Goal: Task Accomplishment & Management: Manage account settings

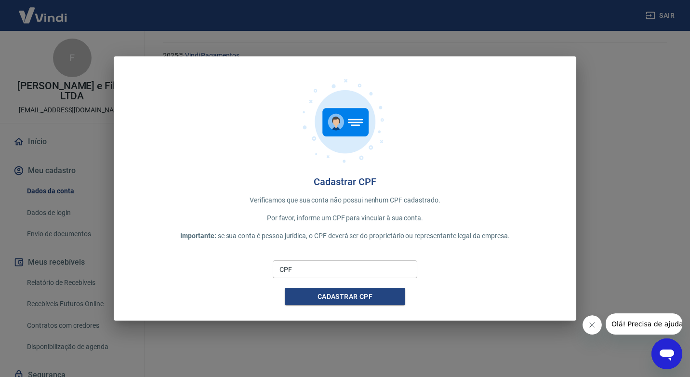
click at [411, 326] on div "Cadastrar CPF Verificamos que sua conta não possui nenhum CPF cadastrado. Por f…" at bounding box center [345, 188] width 690 height 377
click at [585, 325] on button "Fechar mensagem da empresa" at bounding box center [591, 324] width 19 height 19
click at [565, 344] on div "Cadastrar CPF Verificamos que sua conta não possui nenhum CPF cadastrado. Por f…" at bounding box center [345, 188] width 690 height 377
click at [689, 106] on html "Sair F Farmacia Santos e Filho LTDA [EMAIL_ADDRESS][DOMAIN_NAME] Início Meu cad…" at bounding box center [345, 188] width 690 height 377
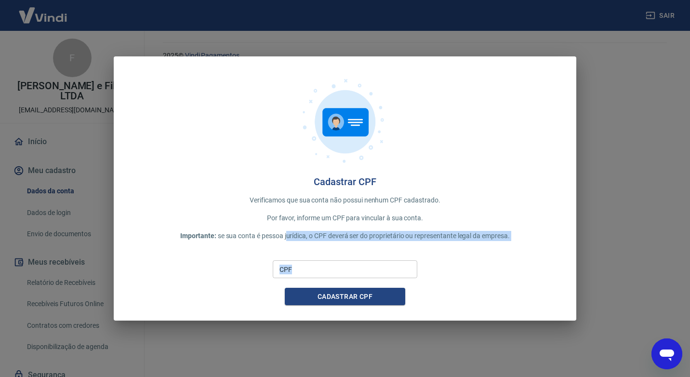
drag, startPoint x: 287, startPoint y: 227, endPoint x: 294, endPoint y: 267, distance: 40.6
click at [288, 266] on div "Cadastrar CPF Verificamos que sua conta não possui nenhum CPF cadastrado. Por f…" at bounding box center [345, 188] width 463 height 265
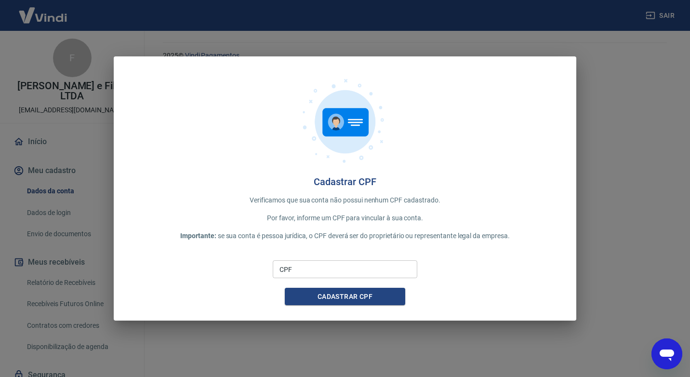
drag, startPoint x: 306, startPoint y: 304, endPoint x: 328, endPoint y: 312, distance: 22.6
click at [328, 313] on div "Cadastrar CPF Verificamos que sua conta não possui nenhum CPF cadastrado. Por f…" at bounding box center [345, 188] width 463 height 265
click at [365, 301] on button "Cadastrar CPF" at bounding box center [345, 297] width 120 height 18
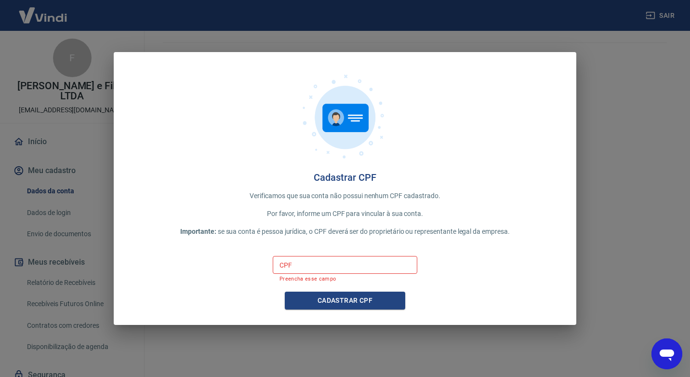
click at [99, 298] on div "Cadastrar CPF Verificamos que sua conta não possui nenhum CPF cadastrado. Por f…" at bounding box center [345, 188] width 690 height 377
drag, startPoint x: 591, startPoint y: 257, endPoint x: 590, endPoint y: 262, distance: 5.3
click at [591, 256] on div "Cadastrar CPF Verificamos que sua conta não possui nenhum CPF cadastrado. Por f…" at bounding box center [345, 188] width 690 height 377
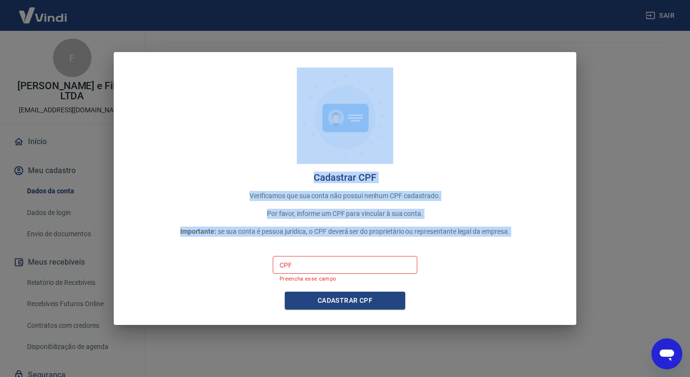
drag, startPoint x: 541, startPoint y: 102, endPoint x: 154, endPoint y: 262, distance: 418.6
click at [161, 279] on div "Cadastrar CPF Verificamos que sua conta não possui nenhum CPF cadastrado. Por f…" at bounding box center [345, 188] width 463 height 273
drag, startPoint x: 154, startPoint y: 262, endPoint x: 196, endPoint y: 210, distance: 67.1
drag, startPoint x: 196, startPoint y: 210, endPoint x: 279, endPoint y: 185, distance: 87.0
click at [279, 185] on div "Cadastrar CPF Verificamos que sua conta não possui nenhum CPF cadastrado. Por f…" at bounding box center [345, 188] width 463 height 273
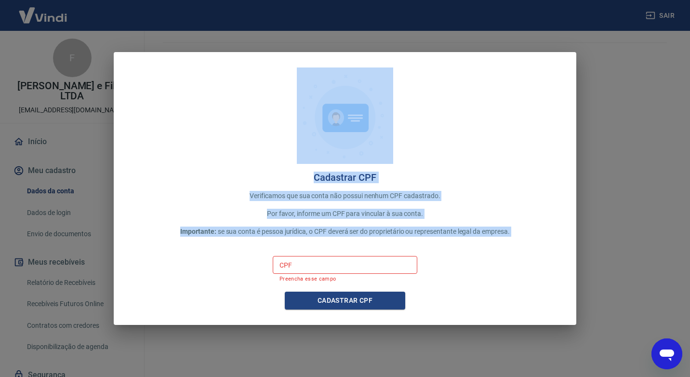
click at [284, 200] on p "Verificamos que sua conta não possui nenhum CPF cadastrado." at bounding box center [345, 196] width 432 height 10
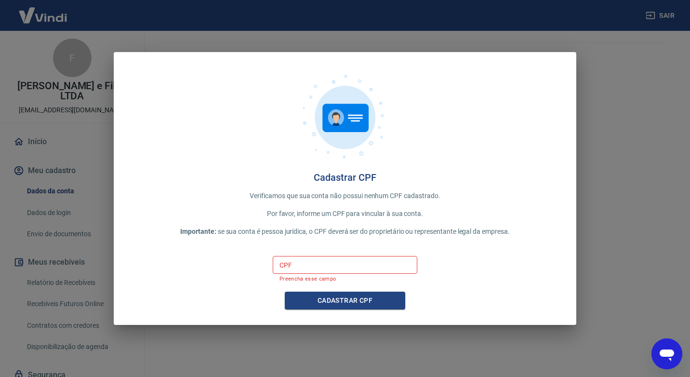
click at [317, 267] on input "CPF" at bounding box center [345, 265] width 145 height 18
click at [0, 162] on html "Sair F Farmacia Santos e Filho LTDA [EMAIL_ADDRESS][DOMAIN_NAME] Início Meu cad…" at bounding box center [345, 188] width 690 height 377
click at [292, 136] on div at bounding box center [345, 119] width 432 height 104
drag, startPoint x: 660, startPoint y: 95, endPoint x: 616, endPoint y: 152, distance: 71.9
click at [617, 152] on div "Cadastrar CPF Verificamos que sua conta não possui nenhum CPF cadastrado. Por f…" at bounding box center [345, 188] width 690 height 377
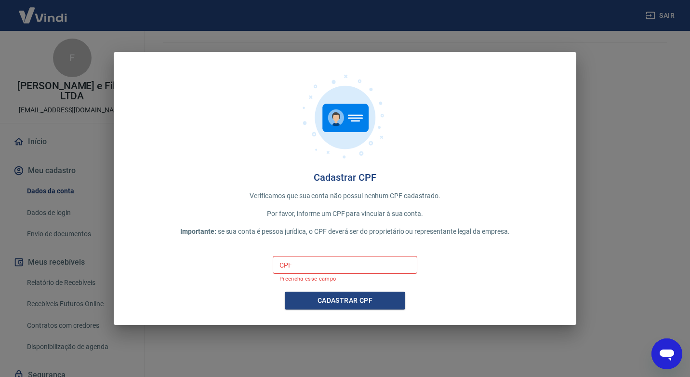
drag, startPoint x: 616, startPoint y: 152, endPoint x: 628, endPoint y: 102, distance: 51.5
click at [628, 102] on div "Cadastrar CPF Verificamos que sua conta não possui nenhum CPF cadastrado. Por f…" at bounding box center [345, 188] width 690 height 377
click at [671, 355] on icon "Abrir janela de mensagens" at bounding box center [667, 355] width 14 height 12
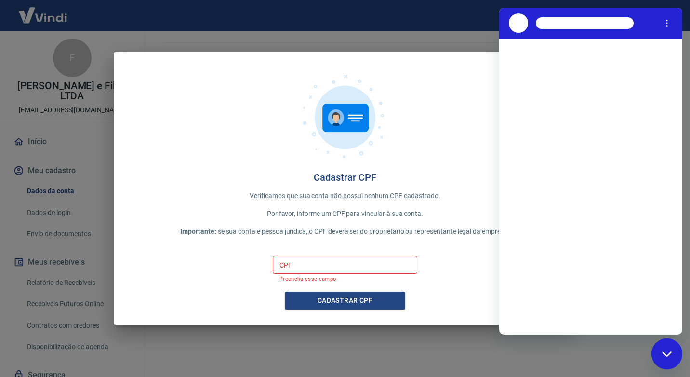
click at [382, 358] on div "Cadastrar CPF Verificamos que sua conta não possui nenhum CPF cadastrado. Por f…" at bounding box center [345, 188] width 690 height 377
click at [657, 360] on div "Fechar janela de mensagens" at bounding box center [666, 353] width 29 height 29
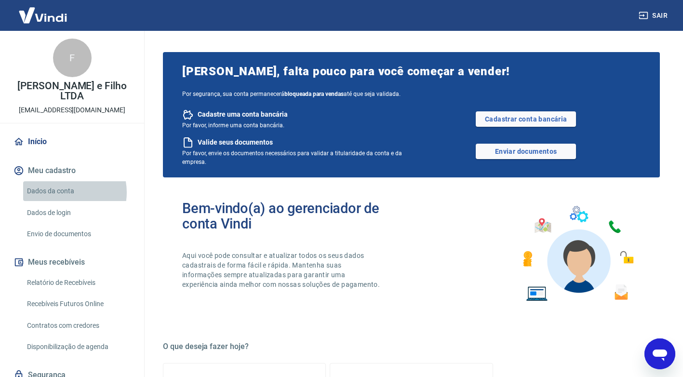
click at [64, 192] on link "Dados da conta" at bounding box center [77, 191] width 109 height 20
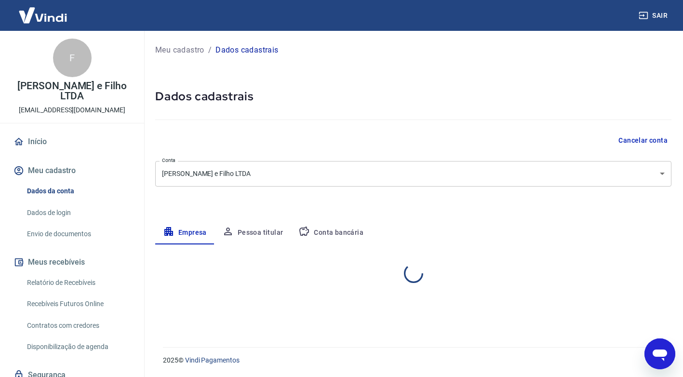
select select "PR"
select select "business"
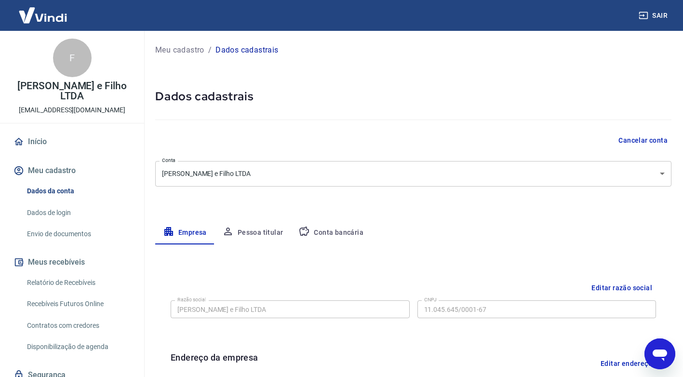
click at [260, 233] on button "Pessoa titular" at bounding box center [252, 232] width 77 height 23
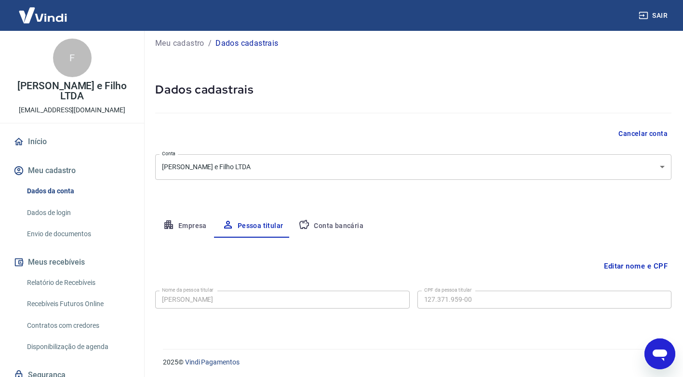
scroll to position [9, 0]
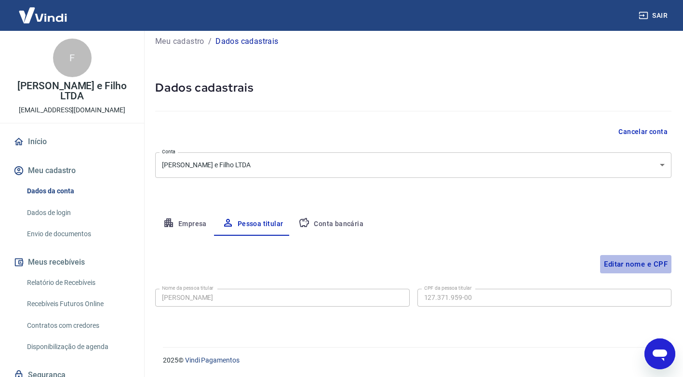
click at [655, 261] on button "Editar nome e CPF" at bounding box center [635, 264] width 71 height 18
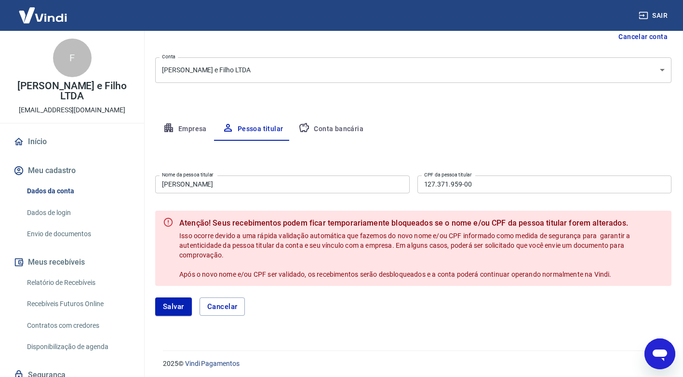
scroll to position [105, 0]
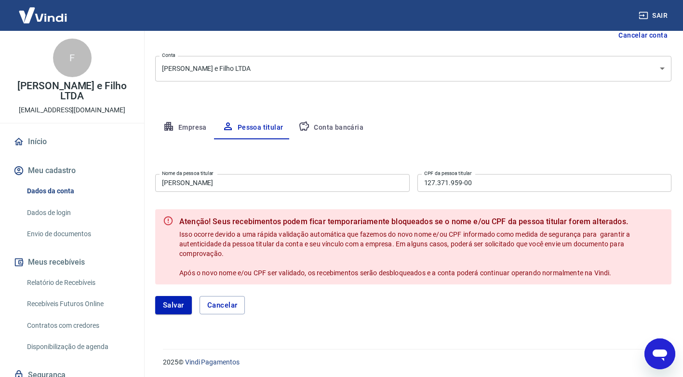
click at [248, 187] on input "[PERSON_NAME]" at bounding box center [282, 183] width 254 height 18
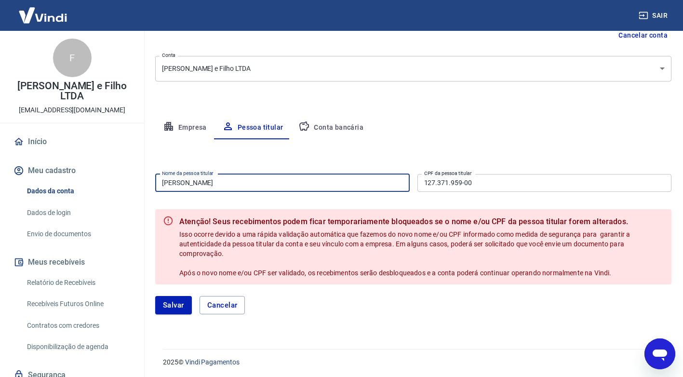
click at [248, 187] on input "[PERSON_NAME]" at bounding box center [282, 183] width 254 height 18
drag, startPoint x: 248, startPoint y: 187, endPoint x: 0, endPoint y: 271, distance: 261.3
click at [0, 271] on html "Sair F Farmacia Santos e Filho LTDA [EMAIL_ADDRESS][DOMAIN_NAME] Início Meu cad…" at bounding box center [341, 83] width 683 height 377
type input "[PERSON_NAME]"
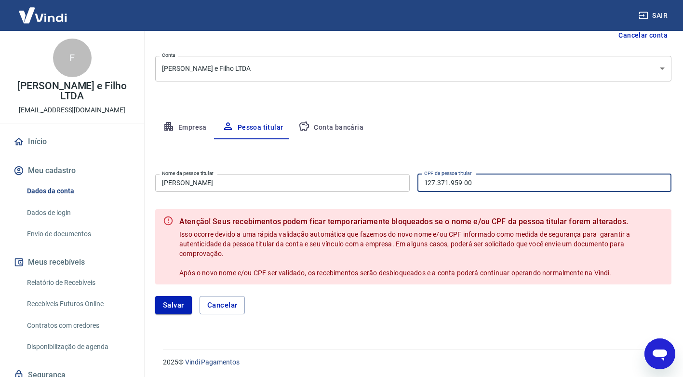
click at [542, 182] on input "127.371.959-00" at bounding box center [544, 183] width 254 height 18
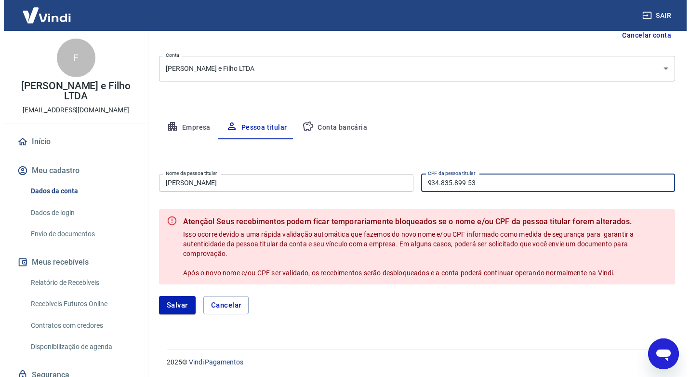
scroll to position [107, 0]
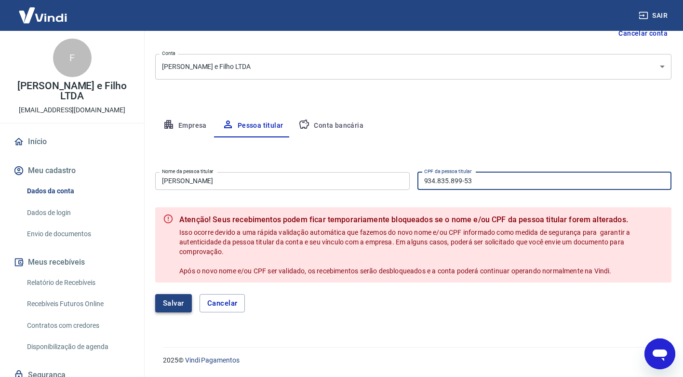
type input "934.835.899-53"
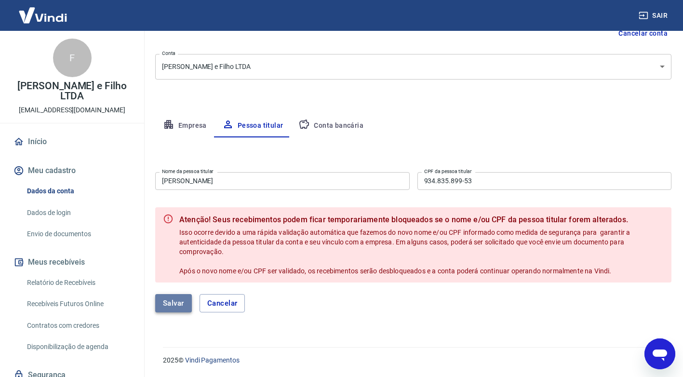
click at [159, 302] on button "Salvar" at bounding box center [173, 303] width 37 height 18
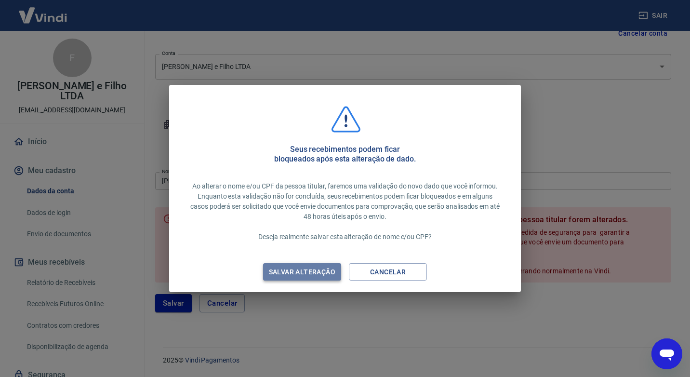
click at [315, 270] on div "Salvar alteração" at bounding box center [302, 272] width 90 height 12
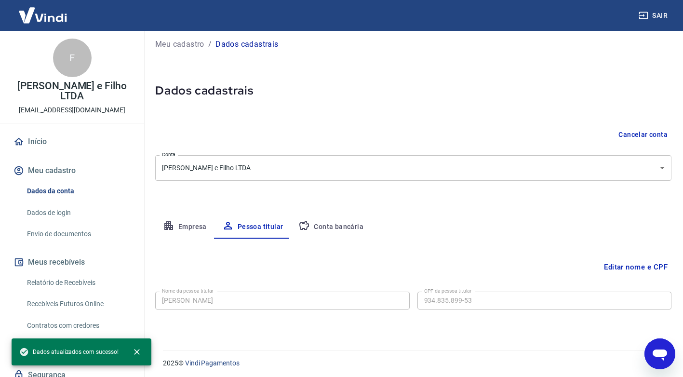
scroll to position [9, 0]
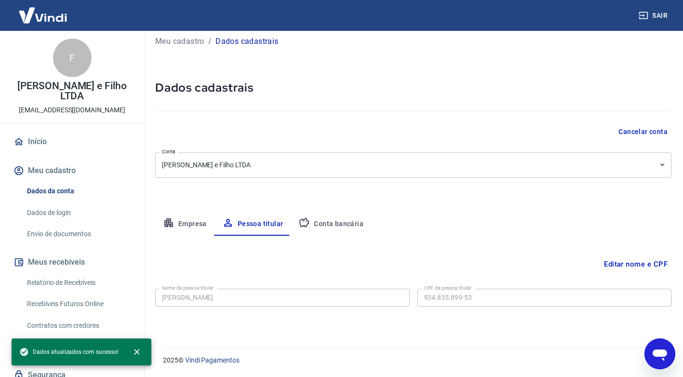
click at [341, 222] on button "Conta bancária" at bounding box center [331, 223] width 80 height 23
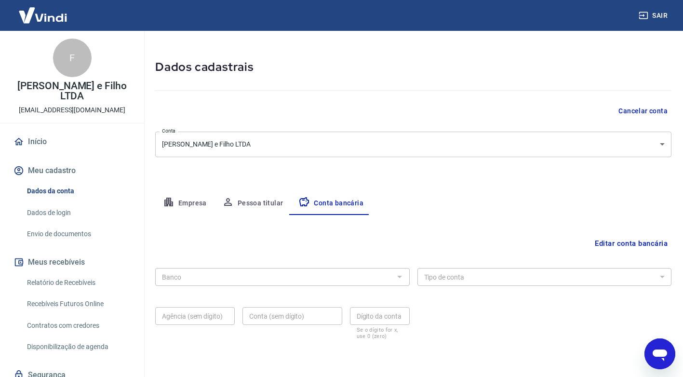
scroll to position [62, 0]
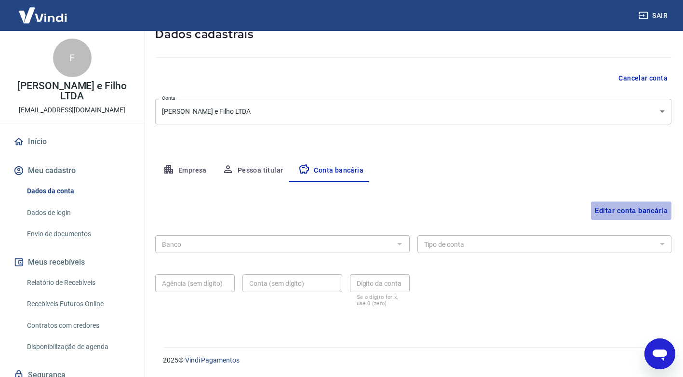
click at [647, 212] on button "Editar conta bancária" at bounding box center [631, 210] width 80 height 18
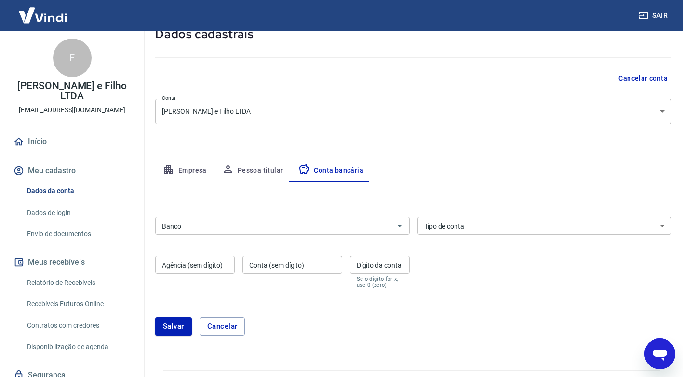
click at [443, 11] on div "Sair" at bounding box center [341, 15] width 683 height 31
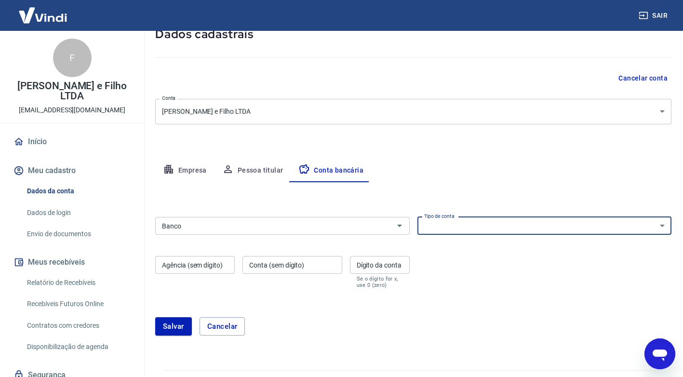
click at [594, 230] on select "Conta Corrente Conta Poupança" at bounding box center [544, 226] width 254 height 18
click at [379, 218] on div "Banco" at bounding box center [282, 226] width 254 height 18
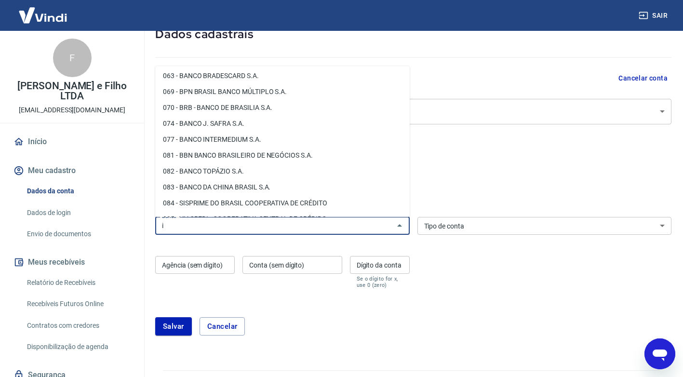
scroll to position [0, 0]
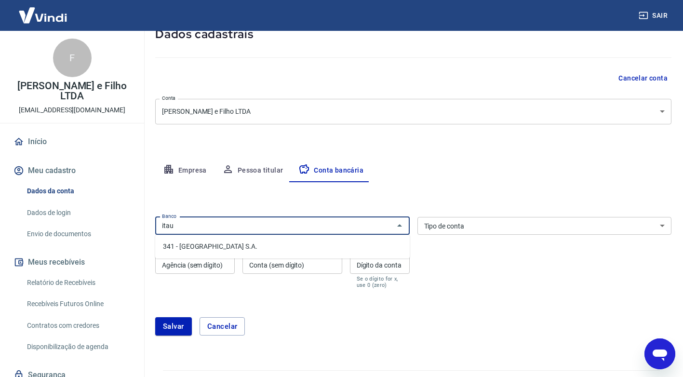
click at [224, 248] on li "341 - [GEOGRAPHIC_DATA] S.A." at bounding box center [282, 246] width 254 height 16
type input "341 - [GEOGRAPHIC_DATA] S.A."
click at [506, 223] on select "Conta Corrente Conta Poupança" at bounding box center [544, 226] width 254 height 18
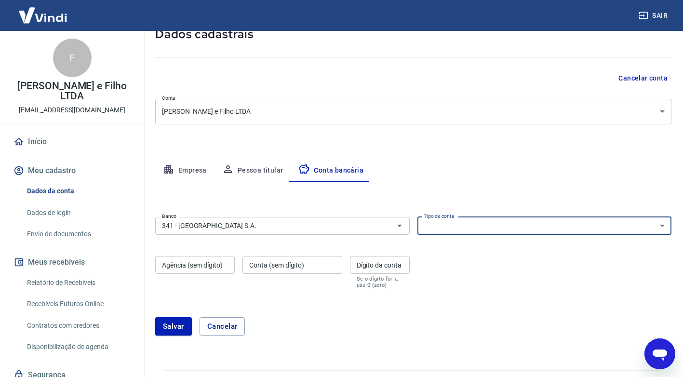
select select "1"
click at [417, 217] on select "Conta Corrente Conta Poupança" at bounding box center [544, 226] width 254 height 18
click at [211, 258] on div "Agência (sem dígito) Agência (sem dígito)" at bounding box center [194, 272] width 79 height 32
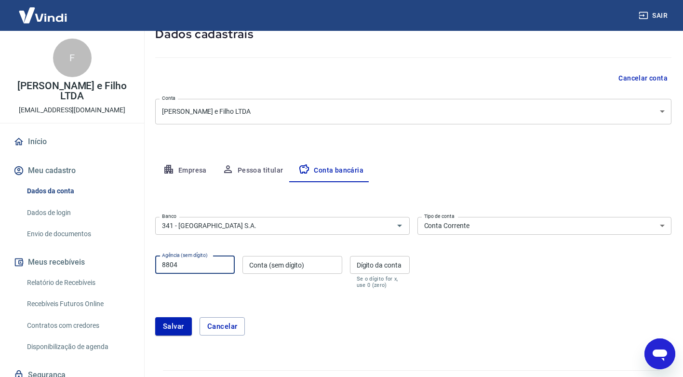
type input "8804"
click at [302, 257] on input "Conta (sem dígito)" at bounding box center [291, 265] width 99 height 18
type input "16033"
click at [396, 264] on input "Dígito da conta" at bounding box center [380, 265] width 60 height 18
type input "4"
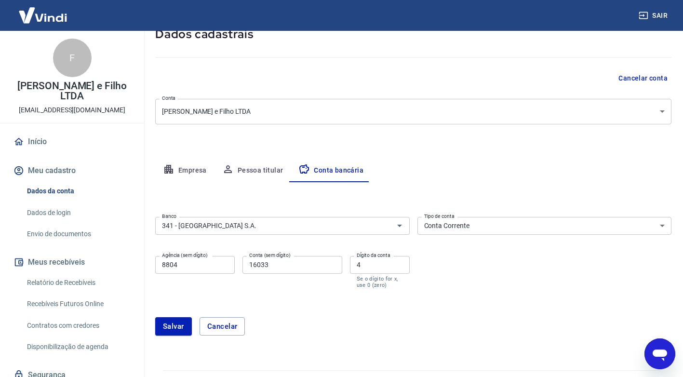
click at [403, 306] on div "[PERSON_NAME]" at bounding box center [413, 325] width 516 height 41
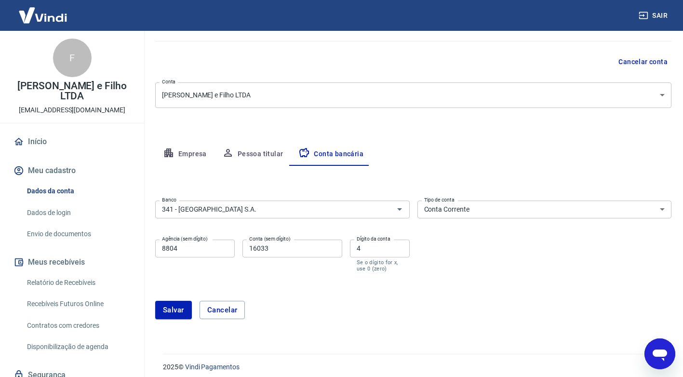
scroll to position [85, 0]
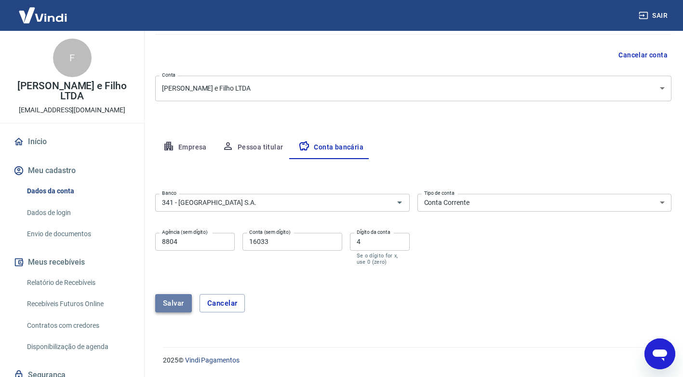
click at [159, 299] on button "Salvar" at bounding box center [173, 303] width 37 height 18
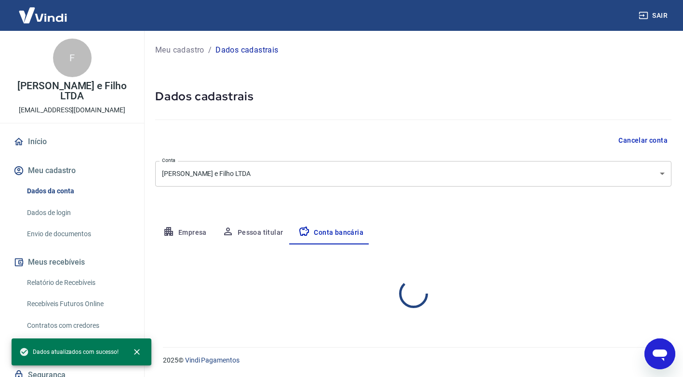
scroll to position [0, 0]
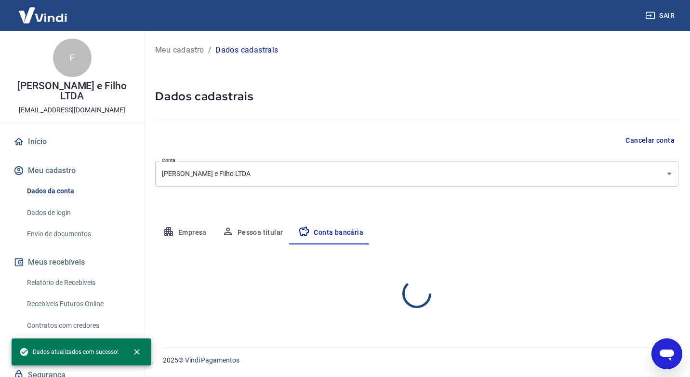
select select "1"
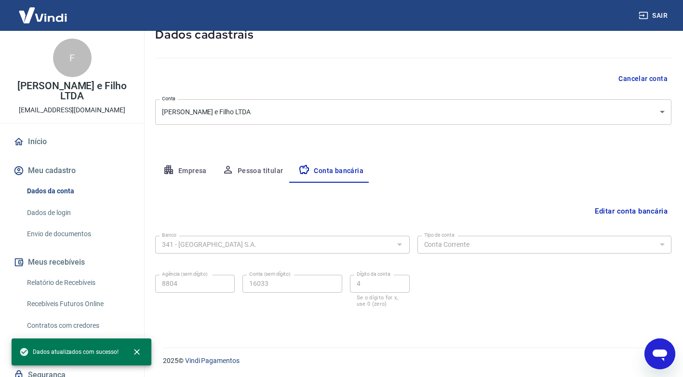
scroll to position [62, 0]
click at [272, 164] on button "Pessoa titular" at bounding box center [252, 170] width 77 height 23
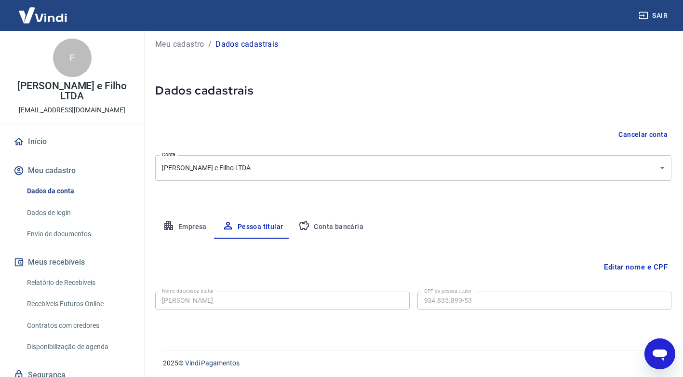
scroll to position [9, 0]
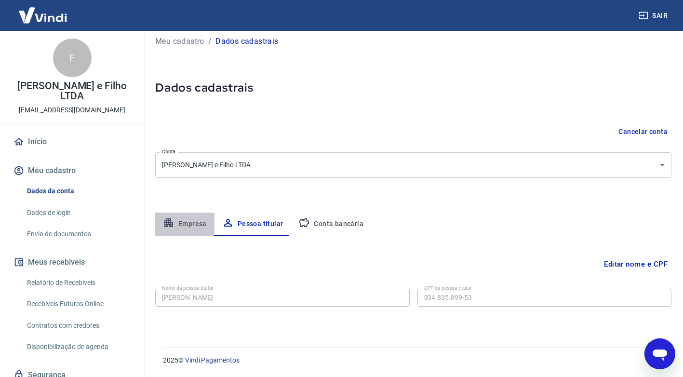
click at [196, 218] on button "Empresa" at bounding box center [184, 223] width 59 height 23
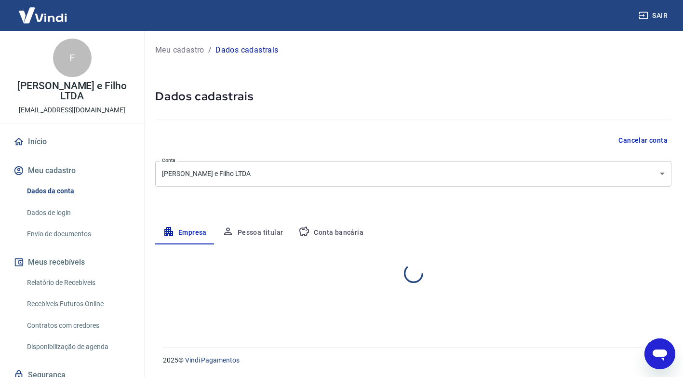
scroll to position [0, 0]
select select "PR"
select select "business"
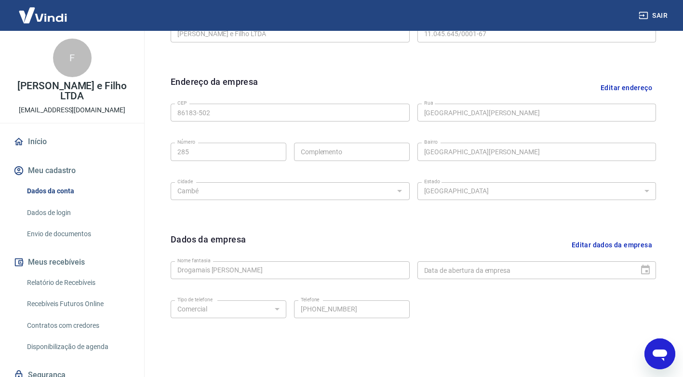
scroll to position [318, 0]
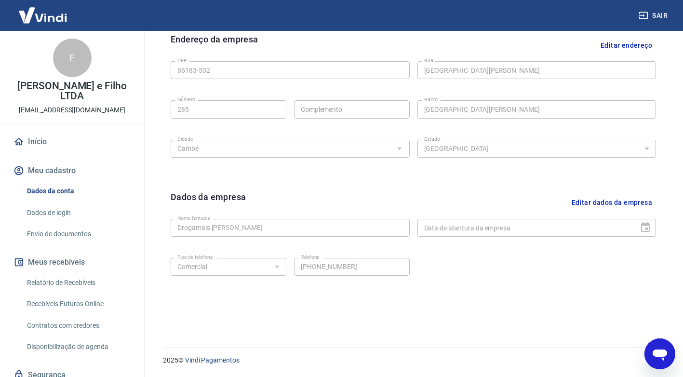
click at [634, 198] on button "Editar dados da empresa" at bounding box center [612, 202] width 88 height 25
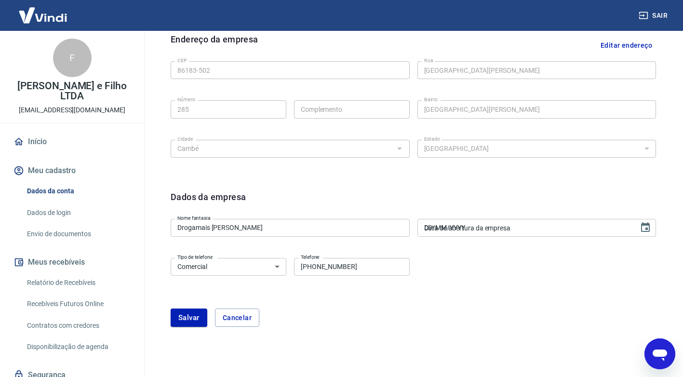
click at [543, 229] on input "DD/MM/YYYY" at bounding box center [524, 228] width 215 height 18
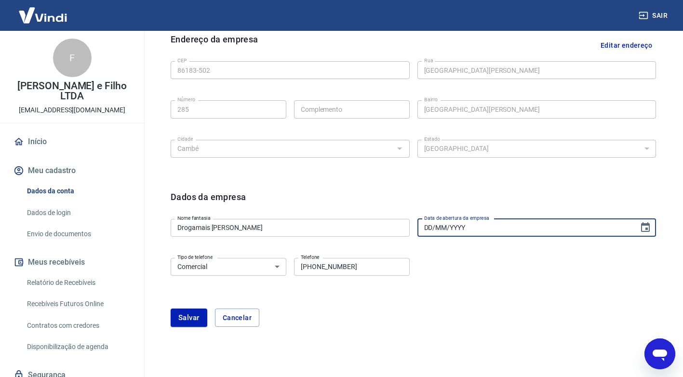
click at [528, 225] on input "DD/MM/YYYY" at bounding box center [524, 228] width 215 height 18
click at [433, 229] on input "DD/MM/YYYY" at bounding box center [524, 228] width 215 height 18
click at [433, 230] on input "DD/MM/YYYY" at bounding box center [524, 228] width 215 height 18
click at [431, 229] on input "DD/MM/YYYY" at bounding box center [524, 228] width 215 height 18
click at [502, 223] on input "DD/MM/YYYY" at bounding box center [524, 228] width 215 height 18
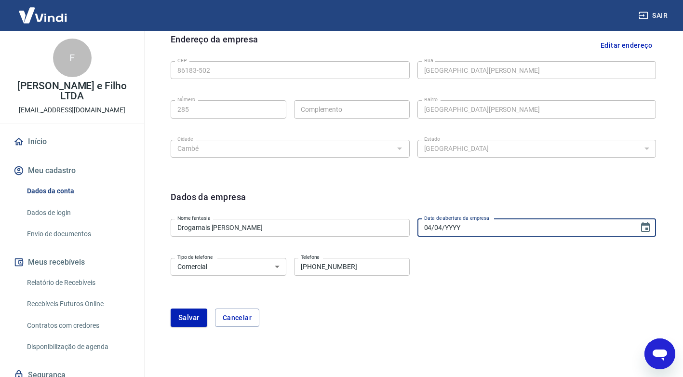
click at [476, 228] on input "04/04/YYYY" at bounding box center [524, 228] width 215 height 18
drag, startPoint x: 476, startPoint y: 228, endPoint x: 458, endPoint y: 231, distance: 18.5
click at [473, 228] on input "04/04/YYYY" at bounding box center [524, 228] width 215 height 18
drag, startPoint x: 458, startPoint y: 231, endPoint x: 448, endPoint y: 236, distance: 11.4
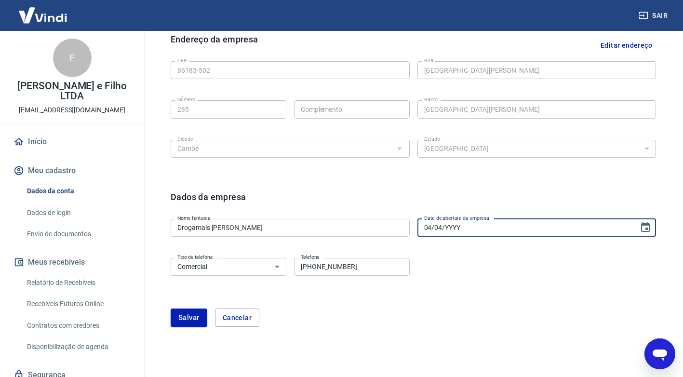
click at [448, 236] on input "04/04/YYYY" at bounding box center [524, 228] width 215 height 18
click at [466, 228] on input "04/04/YYYY" at bounding box center [524, 228] width 215 height 18
drag, startPoint x: 429, startPoint y: 229, endPoint x: 351, endPoint y: 249, distance: 81.0
click at [351, 249] on form "Dados da empresa Nome fantasia Drogamais ana rosa Nome fantasia Data de abertur…" at bounding box center [413, 258] width 485 height 136
drag, startPoint x: 439, startPoint y: 231, endPoint x: 446, endPoint y: 224, distance: 10.2
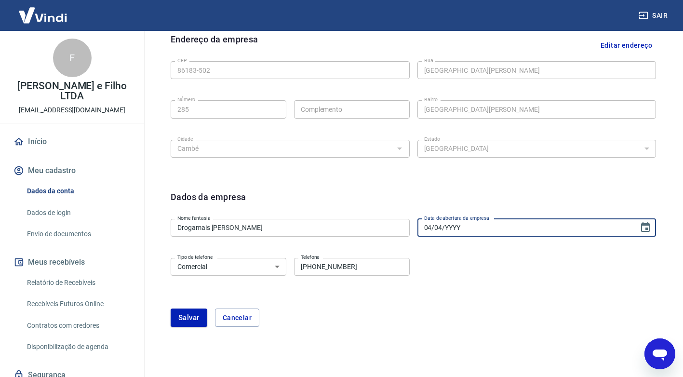
click at [440, 230] on input "04/04/YYYY" at bounding box center [524, 228] width 215 height 18
type input "[DATE]"
click at [437, 335] on div "Dados da empresa Nome fantasia Drogamais ana rosa Nome fantasia Data de abertur…" at bounding box center [413, 264] width 501 height 163
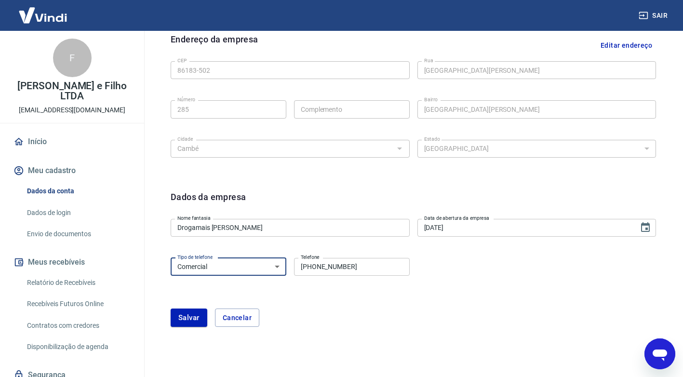
click at [241, 271] on select "Residencial Comercial" at bounding box center [229, 267] width 116 height 18
click at [257, 264] on select "Residencial Comercial" at bounding box center [229, 267] width 116 height 18
click at [221, 277] on div "Tipo de telefone Residencial Comercial Tipo de telefone Telefone [PHONE_NUMBER]…" at bounding box center [290, 266] width 239 height 24
click at [232, 266] on select "Residencial Comercial" at bounding box center [229, 267] width 116 height 18
click at [322, 302] on form "Dados da empresa Nome fantasia Drogamais ana rosa Nome fantasia Data de abertur…" at bounding box center [413, 258] width 485 height 136
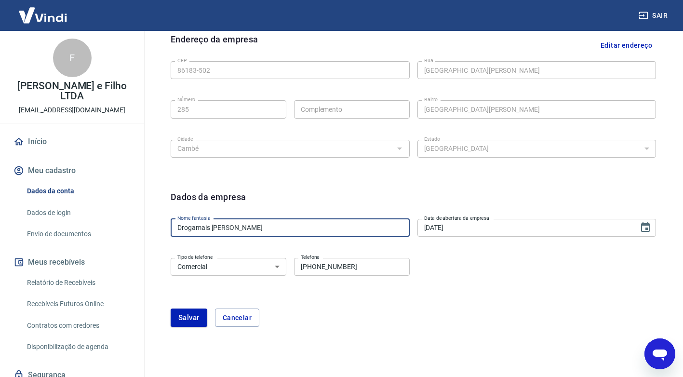
click at [215, 229] on input "Drogamais [PERSON_NAME]" at bounding box center [290, 228] width 239 height 18
type input "Drogamais [PERSON_NAME]"
click at [185, 321] on button "Salvar" at bounding box center [189, 317] width 37 height 18
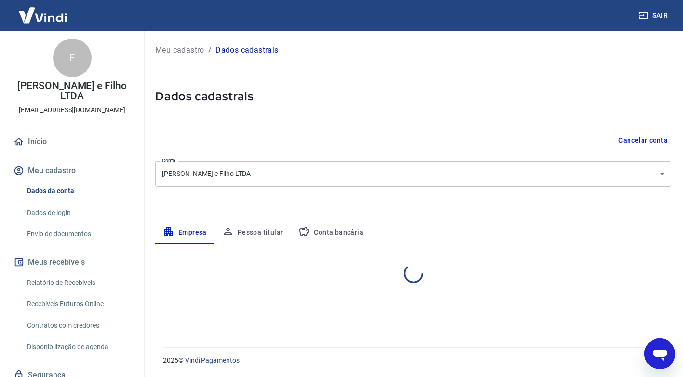
scroll to position [0, 0]
select select "PR"
select select "business"
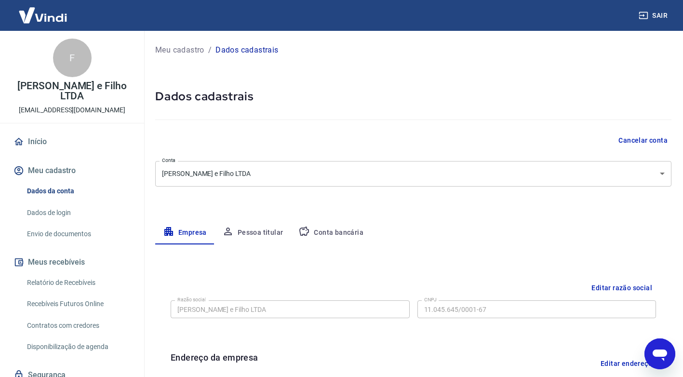
click at [58, 17] on img at bounding box center [43, 14] width 63 height 29
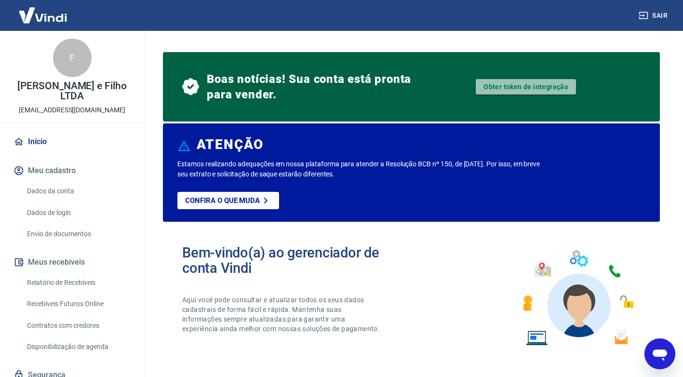
click at [547, 90] on link "Obter token de integração" at bounding box center [526, 86] width 100 height 15
